Goal: Information Seeking & Learning: Learn about a topic

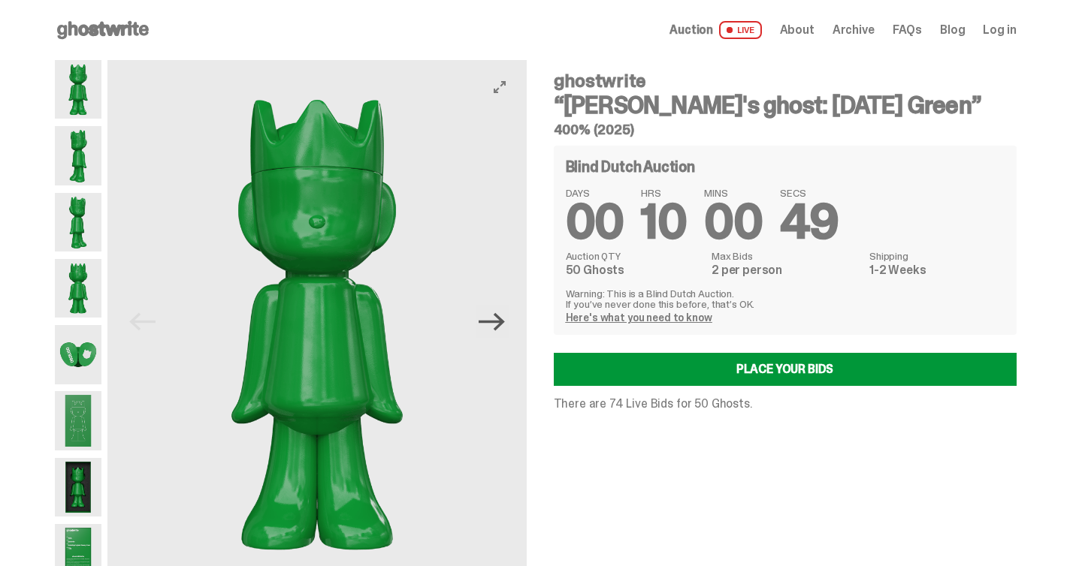
click at [494, 323] on icon "Next" at bounding box center [491, 322] width 26 height 26
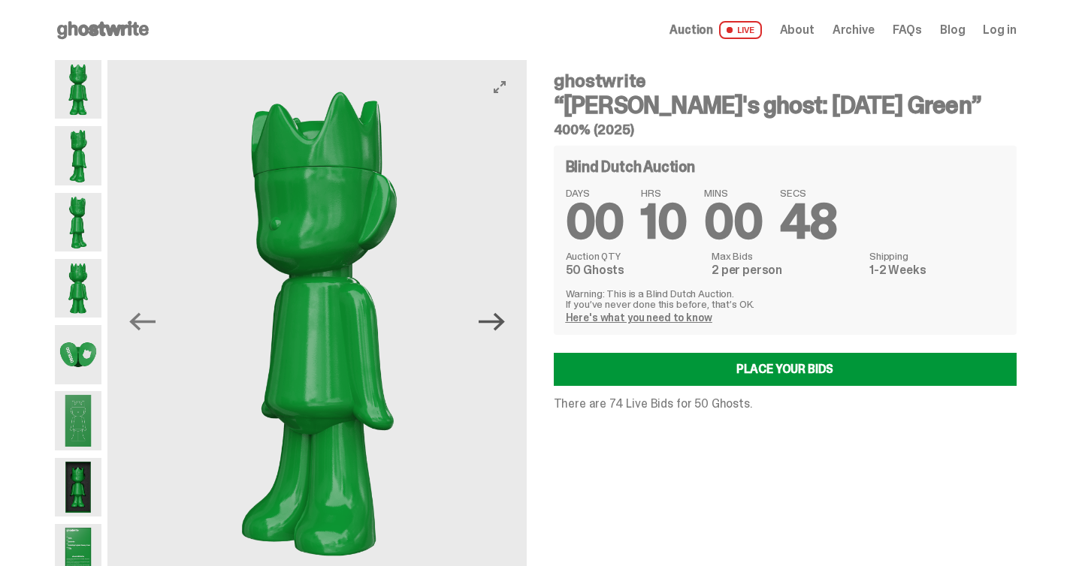
click at [494, 323] on icon "Next" at bounding box center [491, 322] width 26 height 26
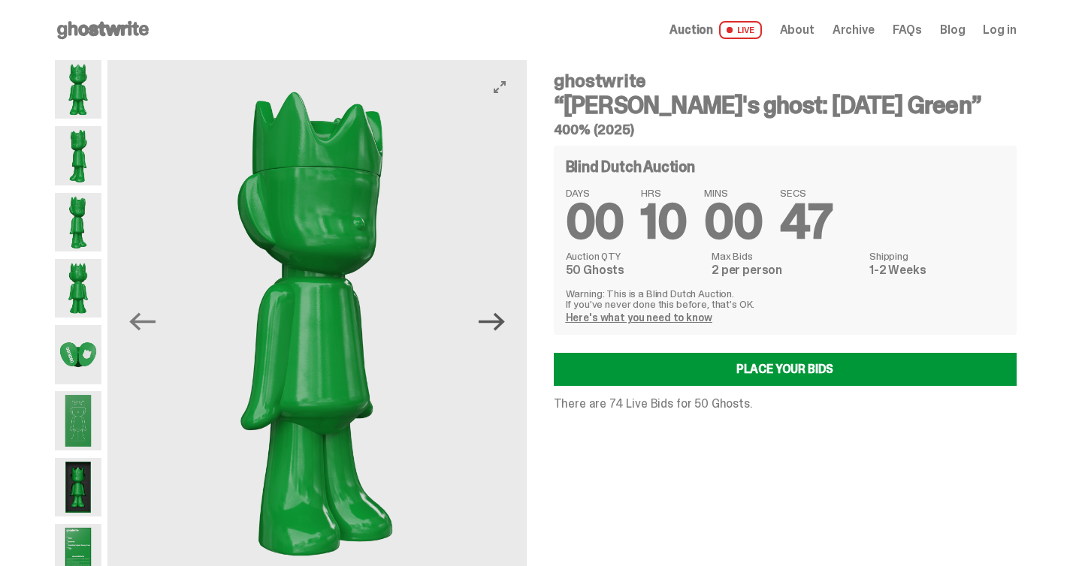
click at [494, 323] on icon "Next" at bounding box center [491, 322] width 26 height 26
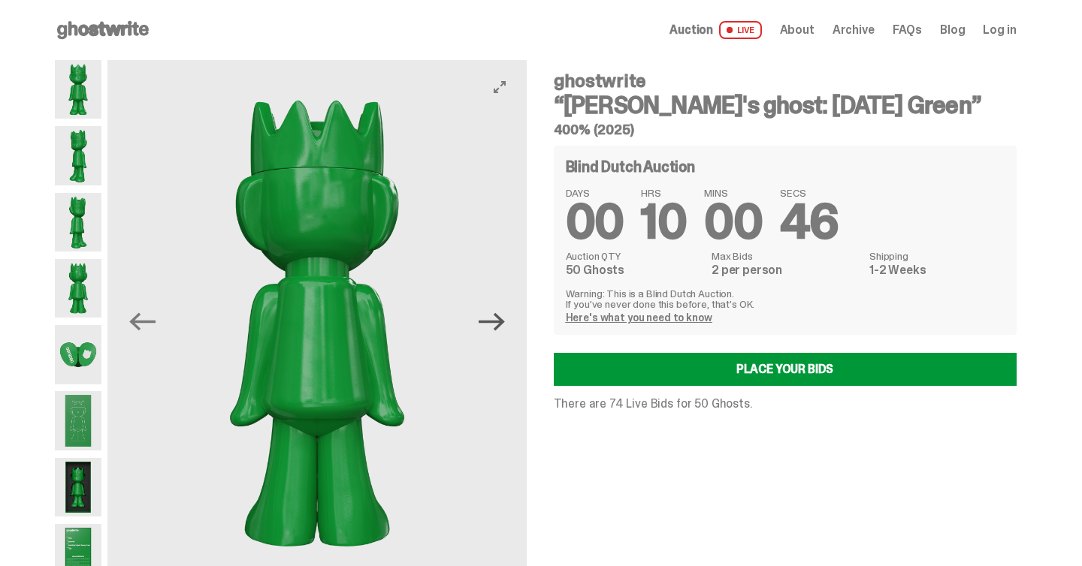
click at [494, 323] on icon "Next" at bounding box center [491, 322] width 26 height 26
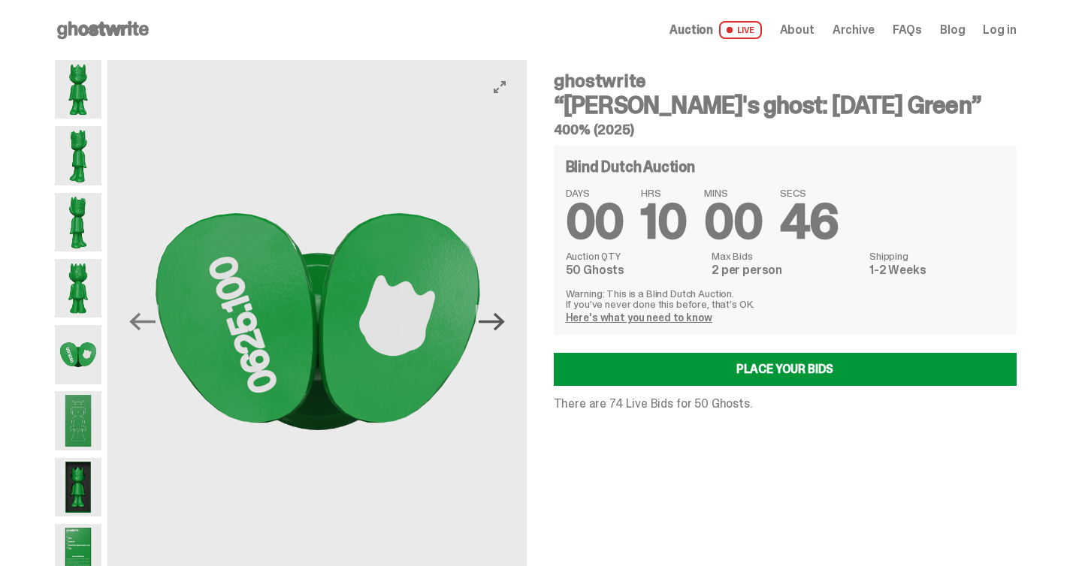
click at [494, 323] on icon "Next" at bounding box center [491, 322] width 26 height 26
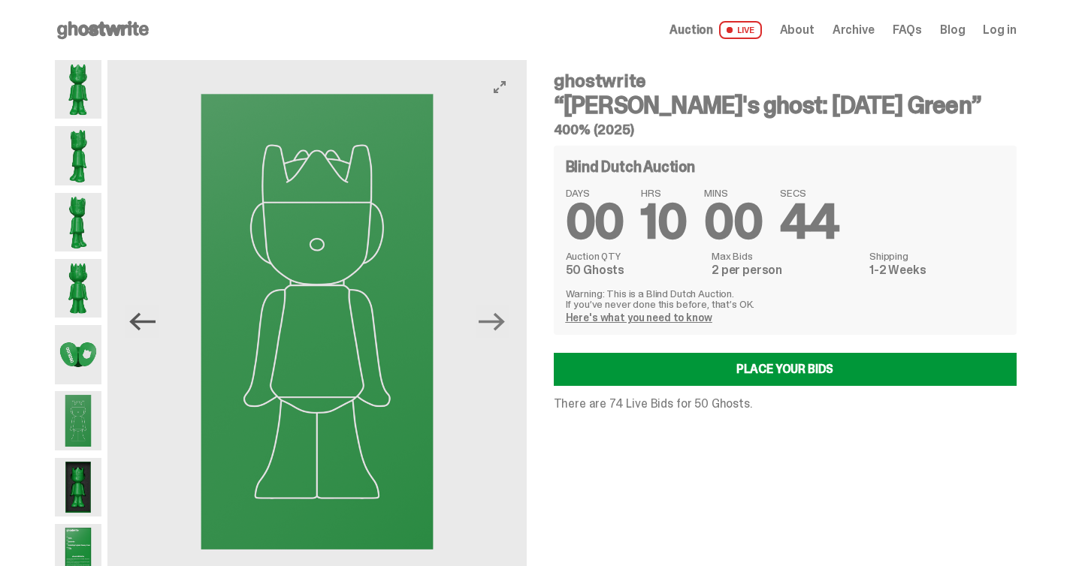
click at [142, 324] on icon "Previous" at bounding box center [142, 322] width 26 height 26
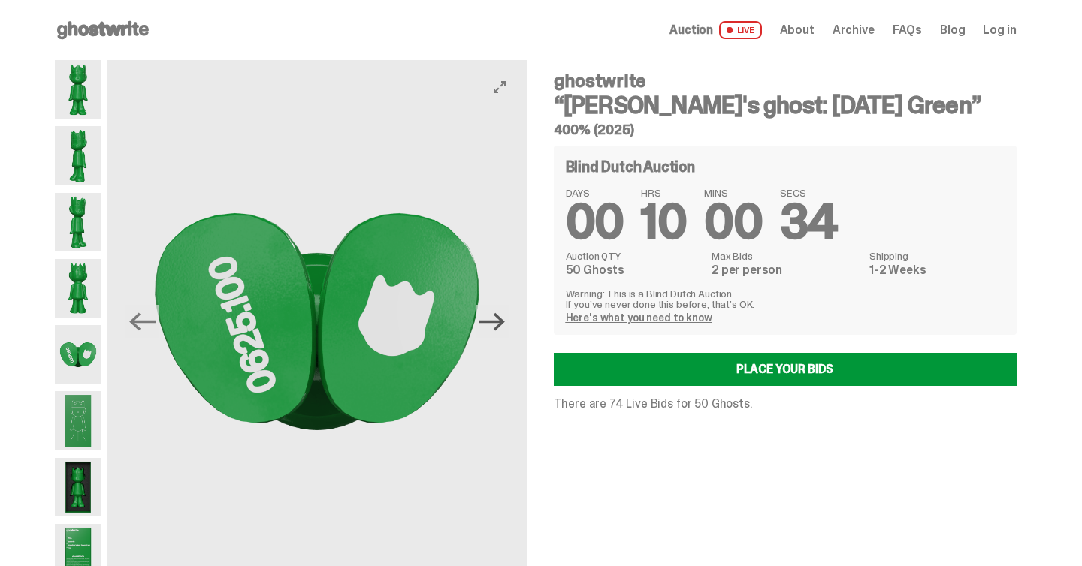
click at [496, 324] on icon "Next" at bounding box center [491, 322] width 26 height 26
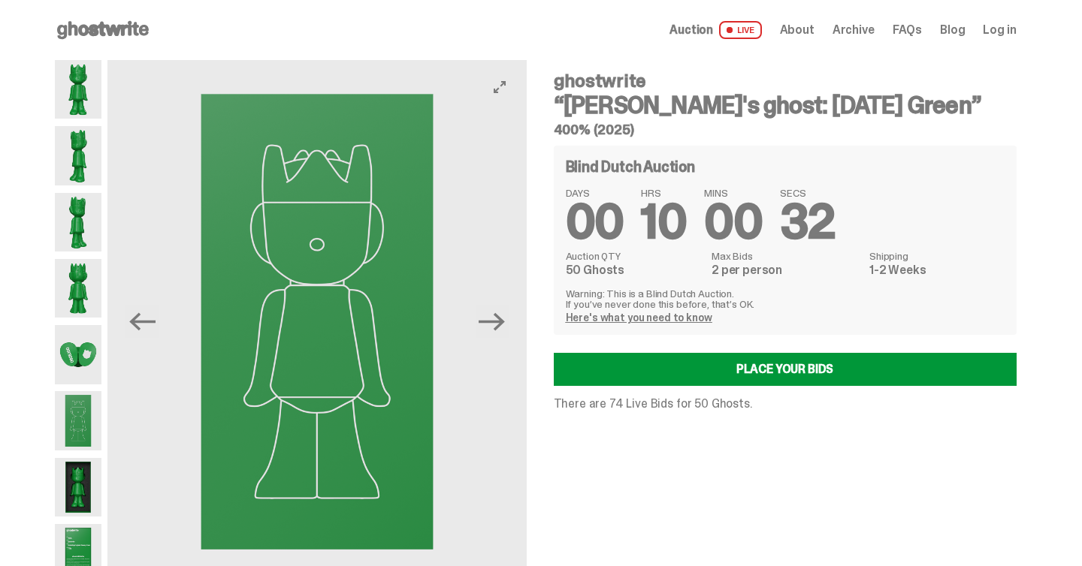
click at [503, 307] on button "Next" at bounding box center [491, 321] width 33 height 33
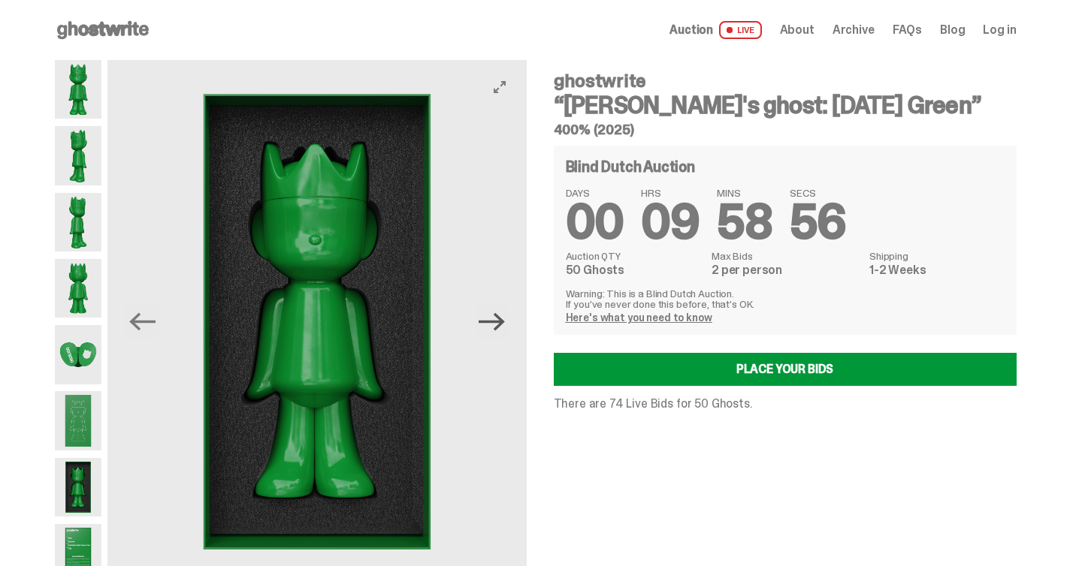
click at [501, 330] on icon "Next" at bounding box center [491, 322] width 26 height 26
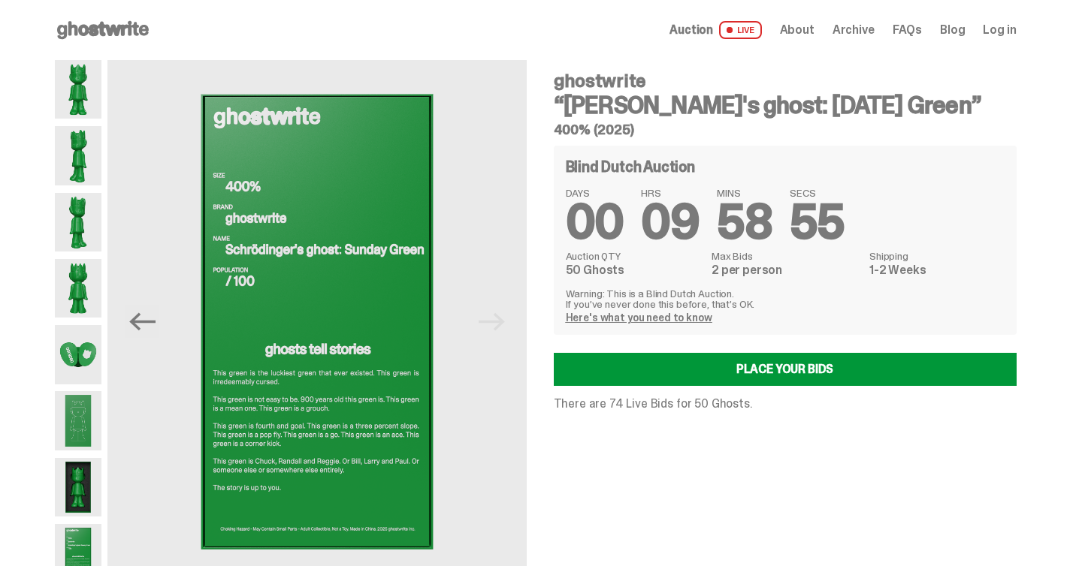
click at [101, 359] on img at bounding box center [78, 354] width 47 height 59
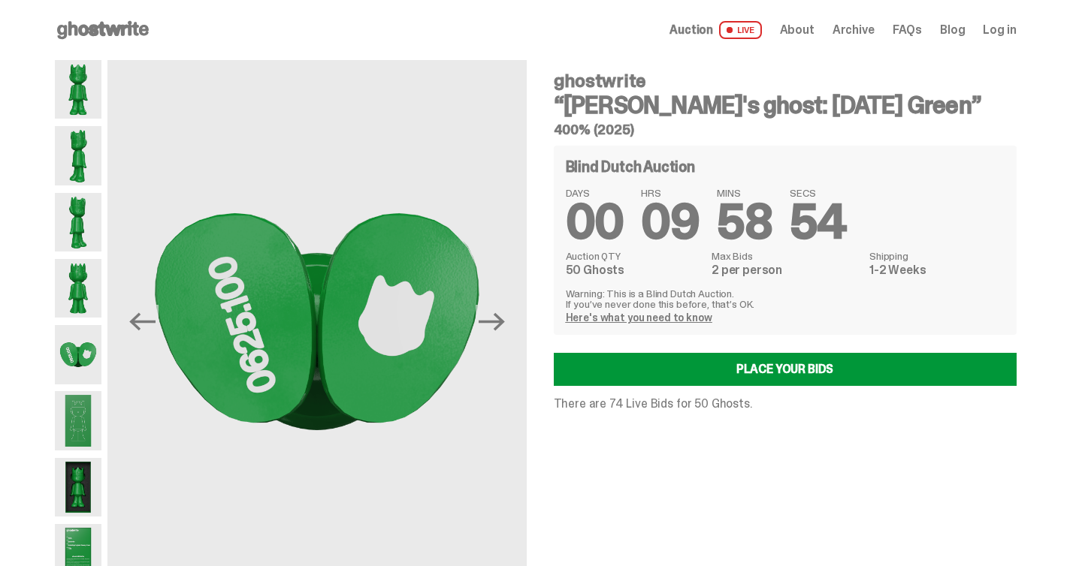
click at [92, 462] on img at bounding box center [78, 487] width 47 height 59
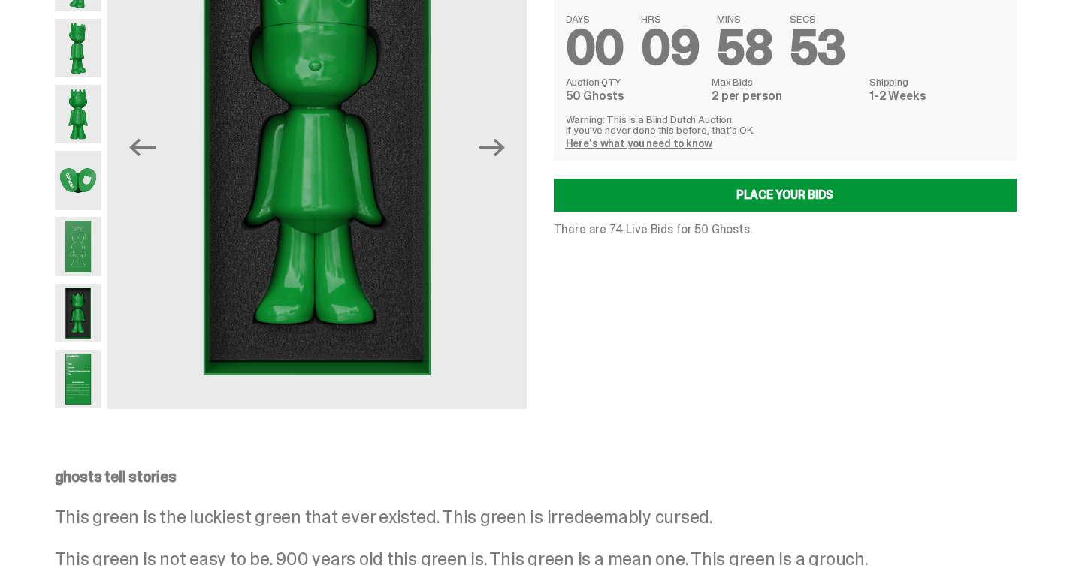
scroll to position [179, 0]
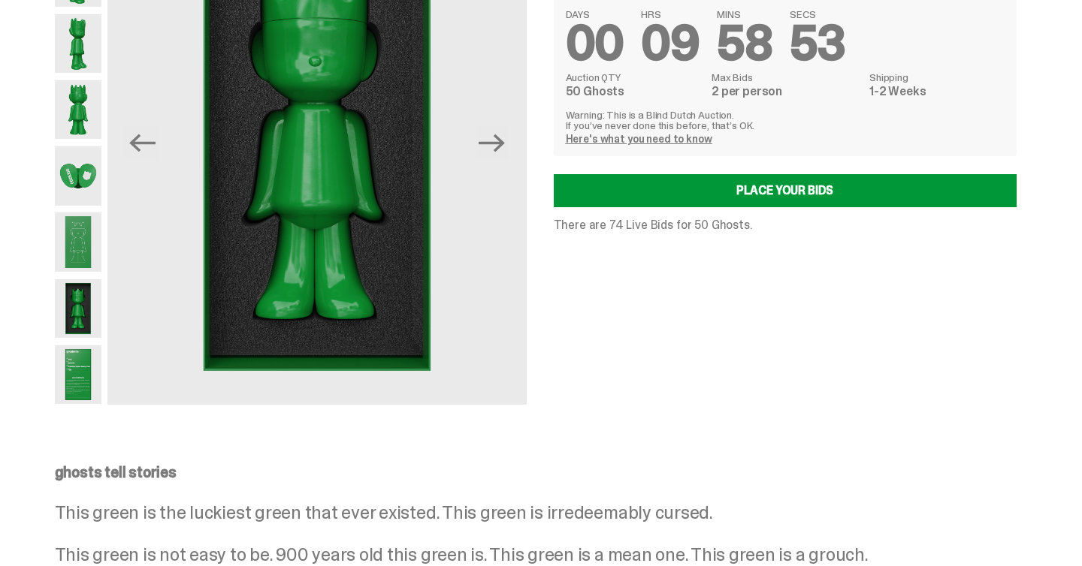
click at [76, 335] on img at bounding box center [78, 308] width 47 height 59
click at [76, 371] on img at bounding box center [78, 375] width 47 height 59
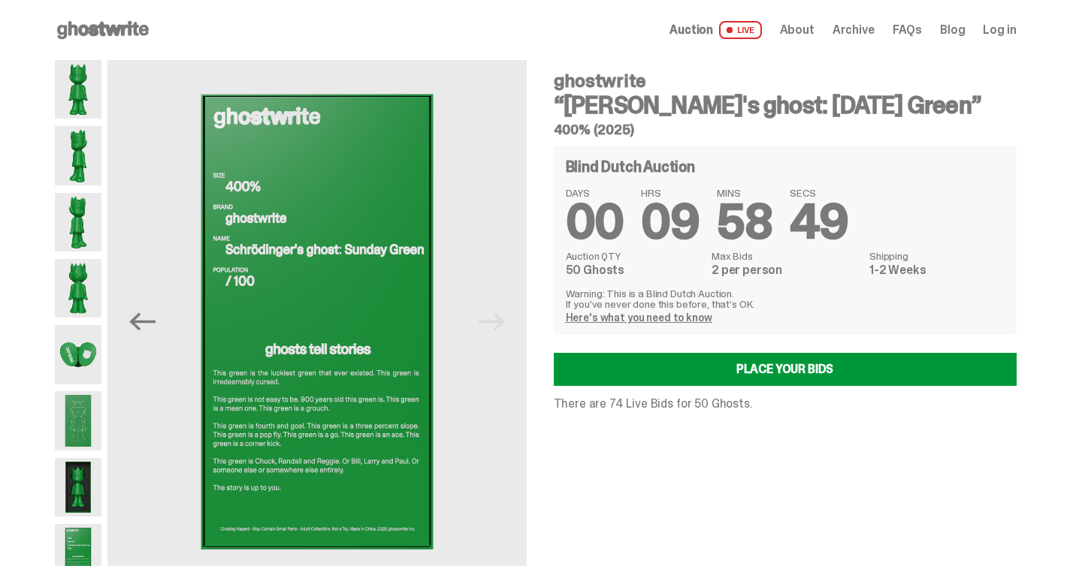
click at [109, 34] on use at bounding box center [103, 30] width 92 height 18
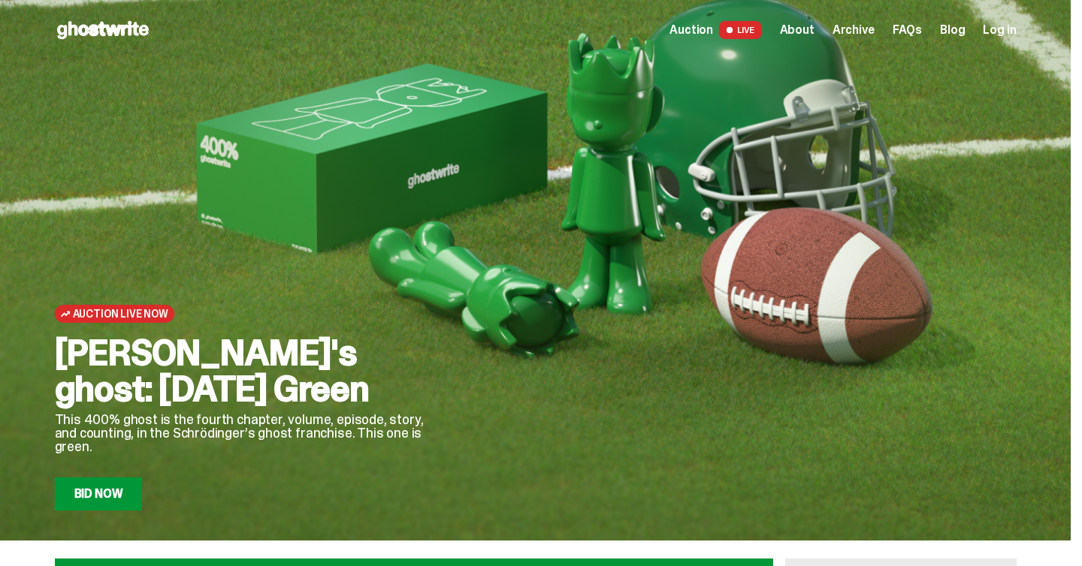
click at [810, 35] on span "About" at bounding box center [797, 30] width 35 height 12
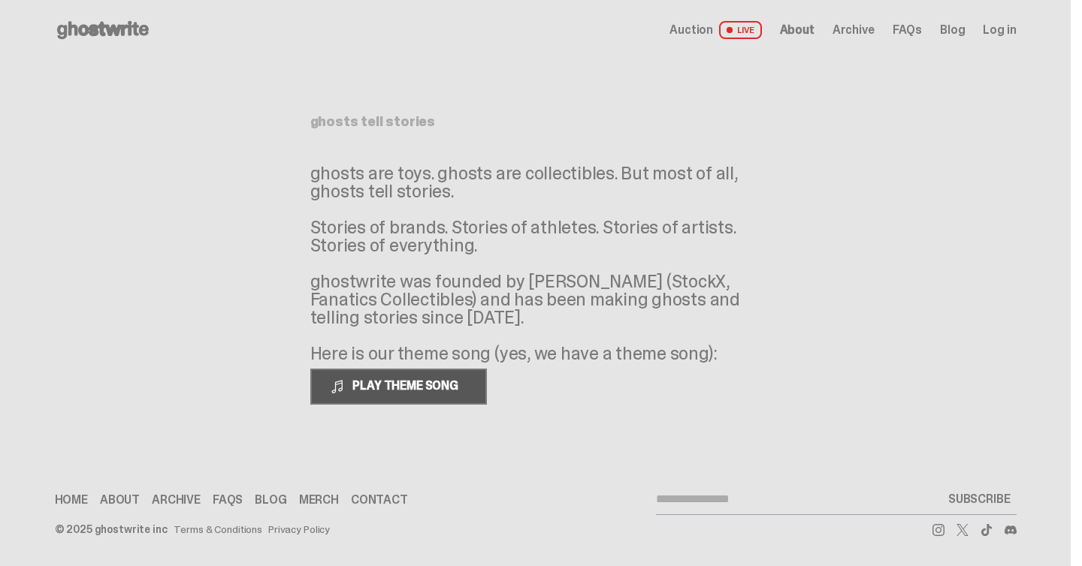
click at [412, 388] on span "PLAY THEME SONG" at bounding box center [406, 386] width 121 height 16
click at [412, 388] on span "PAUSE THEME SONG" at bounding box center [405, 386] width 119 height 16
click at [762, 32] on span "LIVE" at bounding box center [740, 30] width 43 height 18
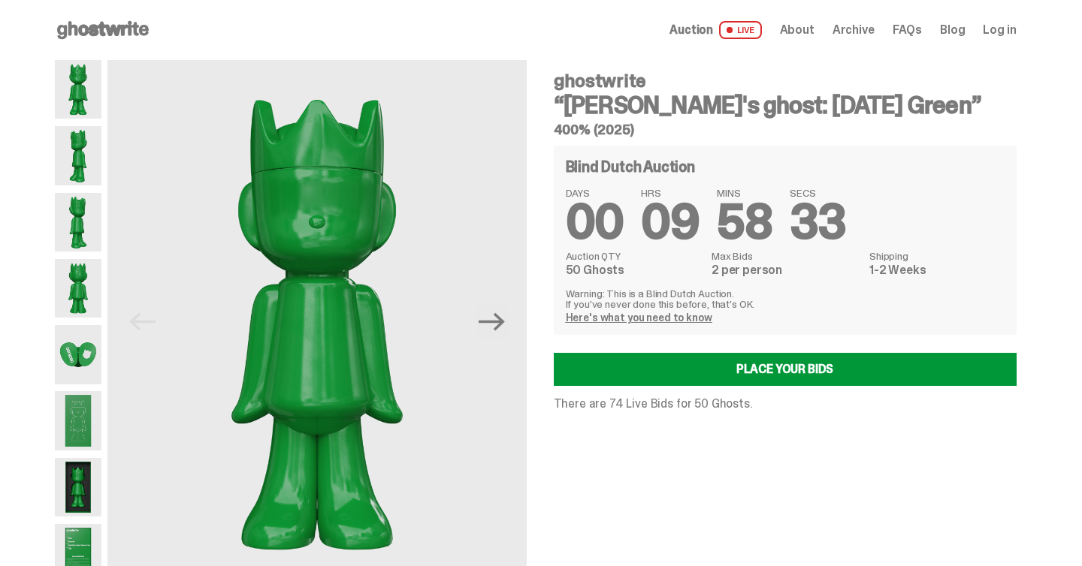
click at [814, 31] on span "About" at bounding box center [797, 30] width 35 height 12
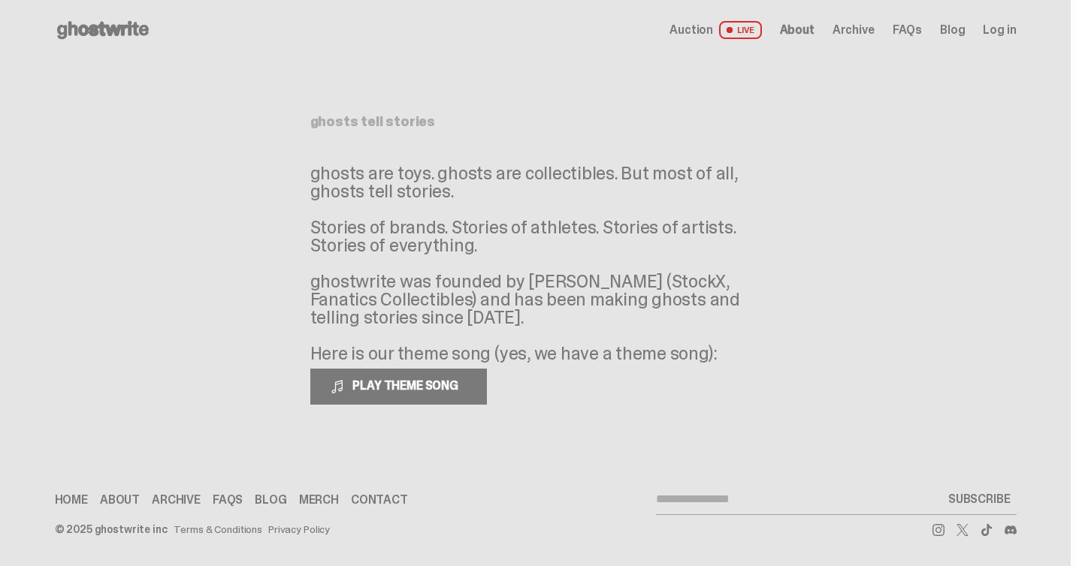
click at [899, 33] on div "Auction LIVE About Archive FAQs Blog Log in" at bounding box center [842, 30] width 346 height 18
click at [855, 36] on span "Archive" at bounding box center [853, 30] width 42 height 12
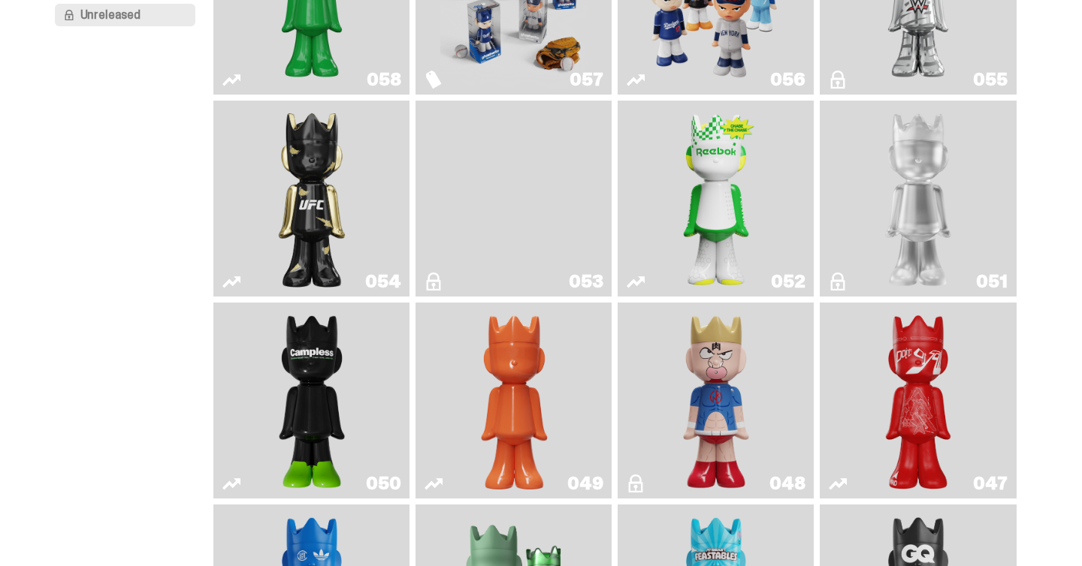
scroll to position [296, 0]
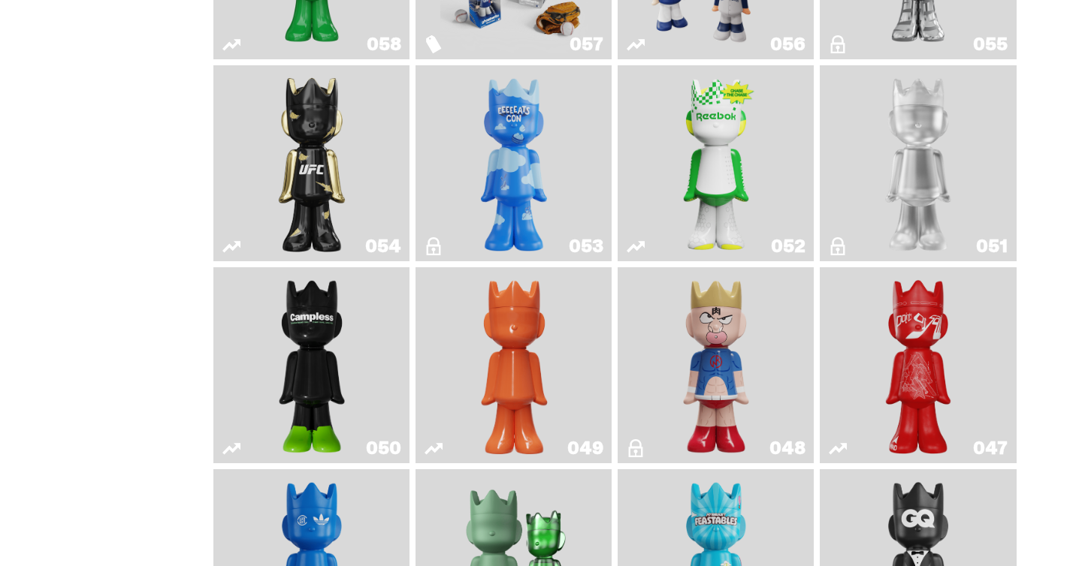
click at [934, 195] on img "LLLoyalty" at bounding box center [918, 163] width 80 height 184
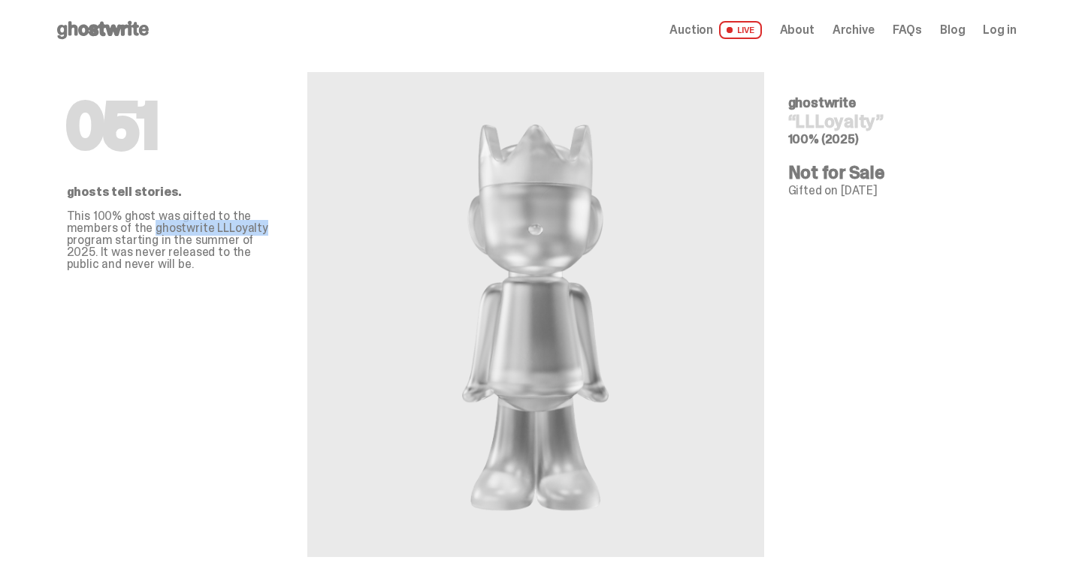
drag, startPoint x: 157, startPoint y: 226, endPoint x: 270, endPoint y: 223, distance: 112.7
click at [270, 223] on p "This 100% ghost was gifted to the members of the ghostwrite LLLoyalty program s…" at bounding box center [175, 240] width 216 height 60
copy p "ghostwrite LLLoyalty"
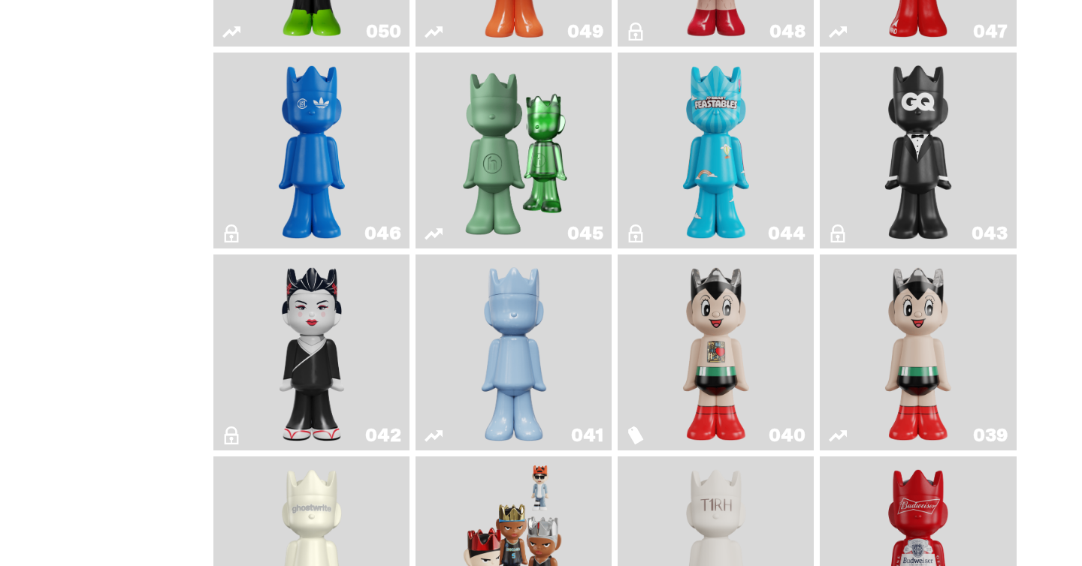
scroll to position [723, 0]
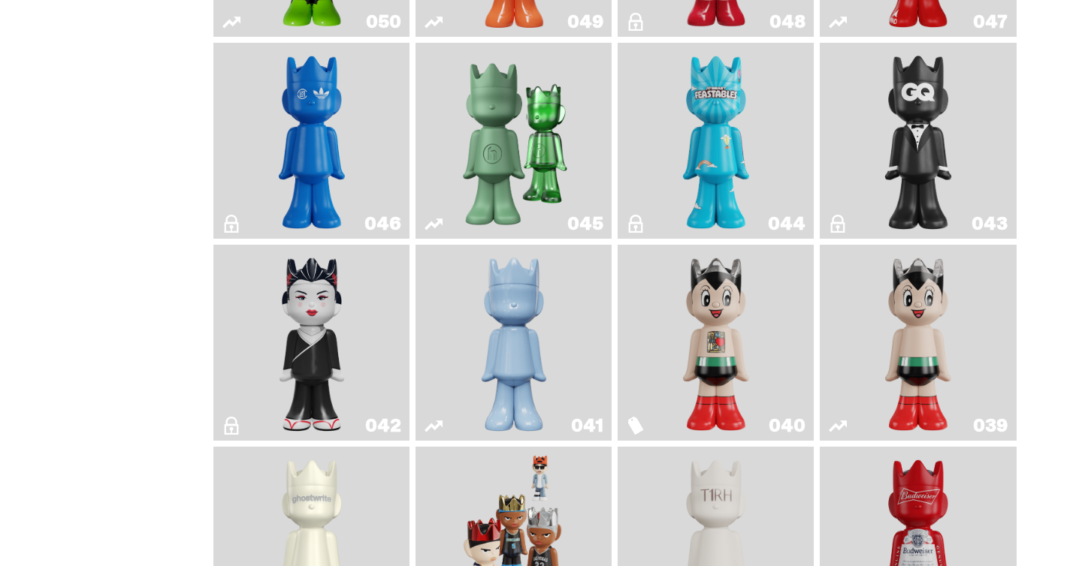
click at [529, 206] on img "Present" at bounding box center [514, 141] width 127 height 184
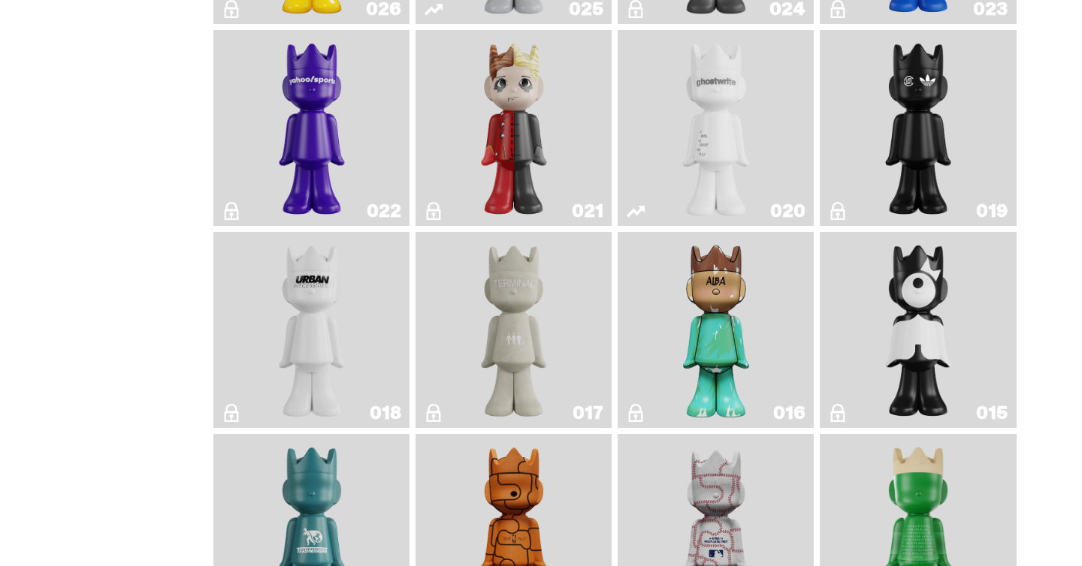
scroll to position [1993, 0]
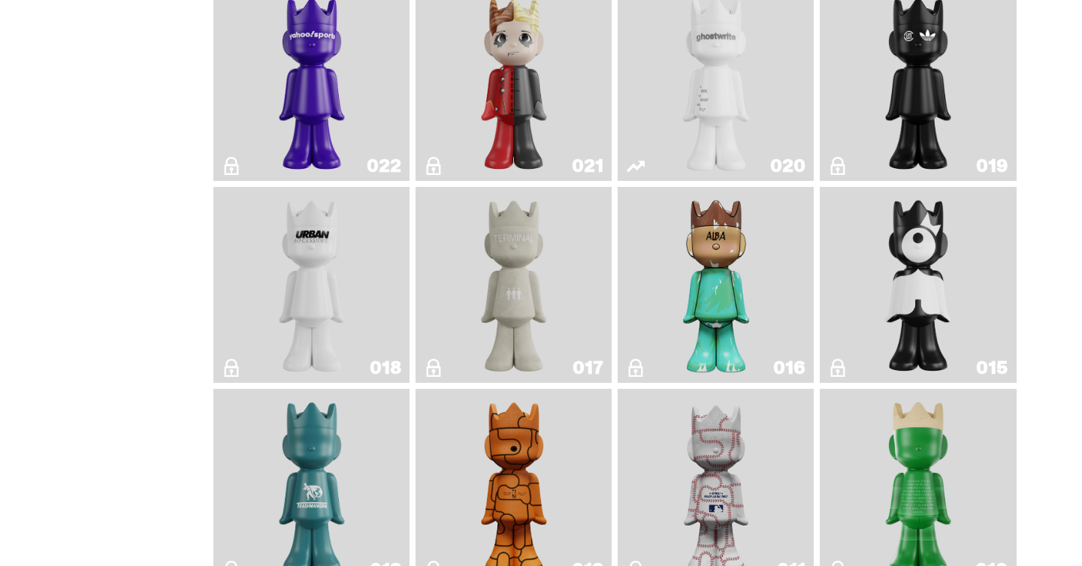
click at [522, 346] on img "Terminal 27" at bounding box center [514, 285] width 80 height 184
